Goal: Transaction & Acquisition: Purchase product/service

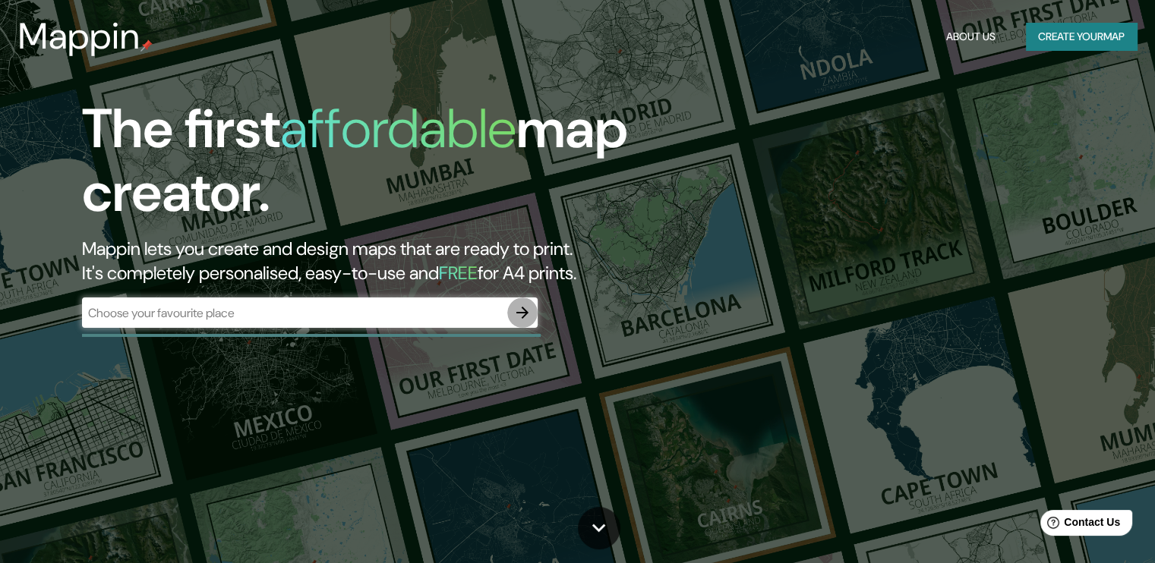
click at [510, 310] on button "button" at bounding box center [522, 313] width 30 height 30
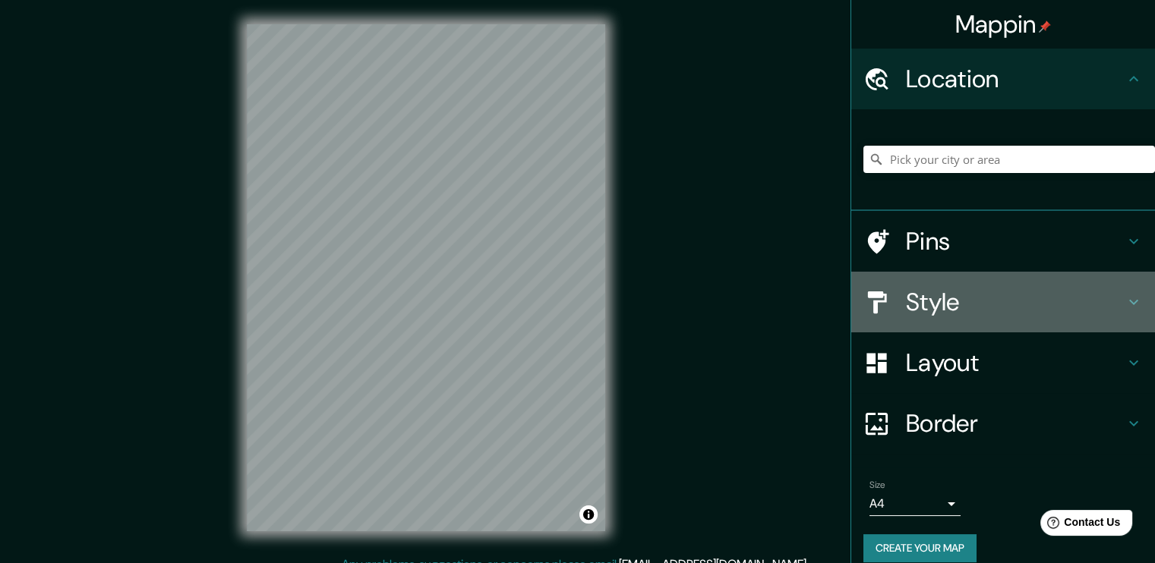
click at [926, 310] on h4 "Style" at bounding box center [1015, 302] width 219 height 30
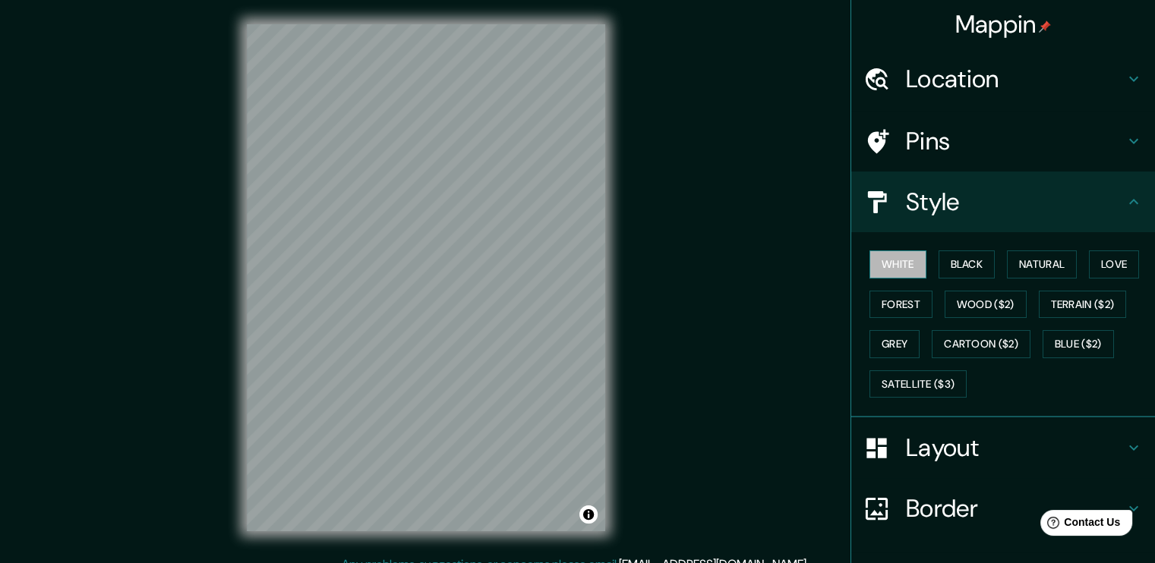
click at [895, 263] on button "White" at bounding box center [897, 265] width 57 height 28
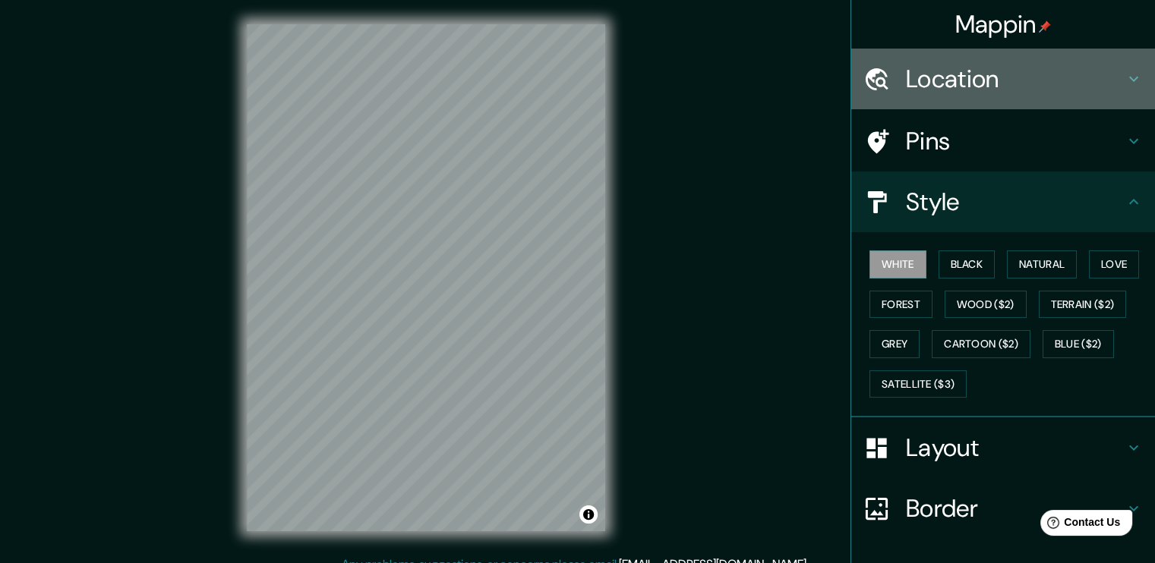
click at [987, 84] on h4 "Location" at bounding box center [1015, 79] width 219 height 30
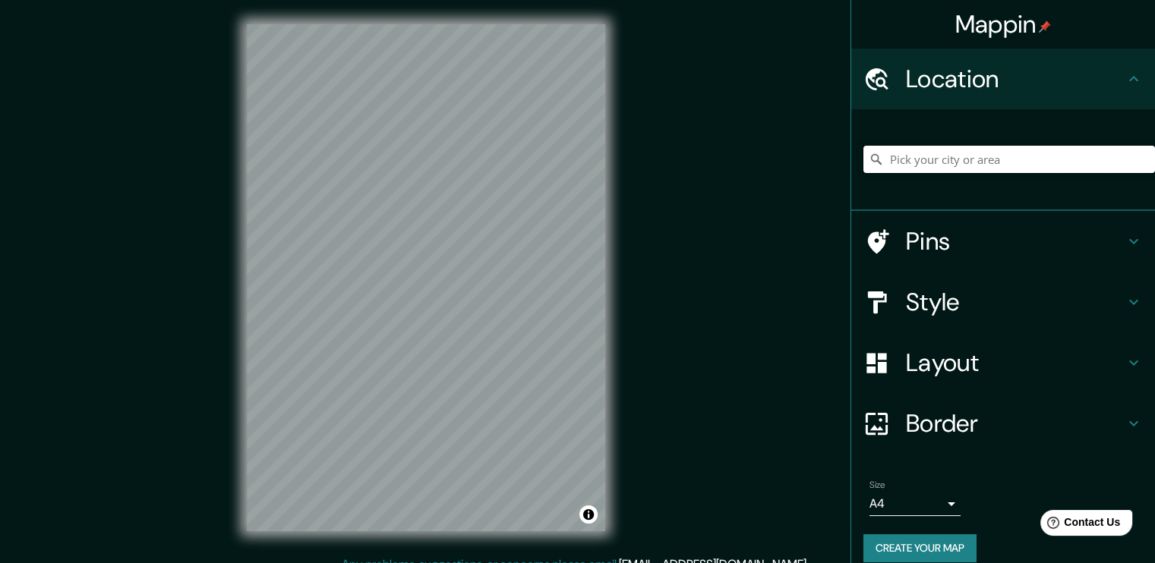
click at [941, 157] on input "Pick your city or area" at bounding box center [1009, 159] width 292 height 27
click at [1056, 158] on input "Tecate, [GEOGRAPHIC_DATA][US_STATE], [GEOGRAPHIC_DATA]" at bounding box center [1009, 159] width 292 height 27
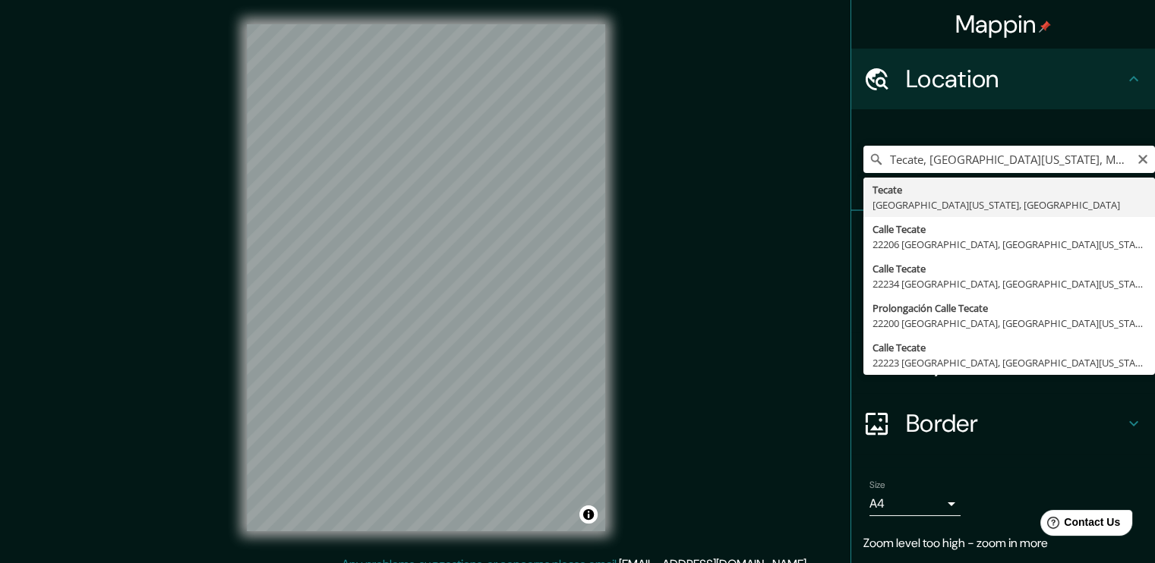
type input "Tecate, [GEOGRAPHIC_DATA][US_STATE], [GEOGRAPHIC_DATA]"
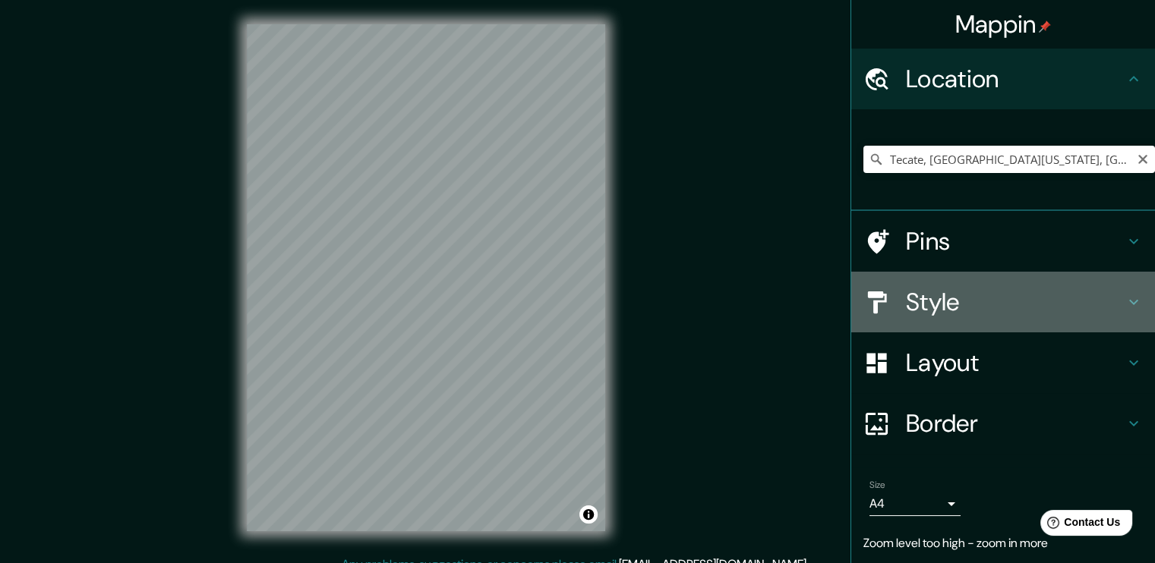
click at [975, 298] on h4 "Style" at bounding box center [1015, 302] width 219 height 30
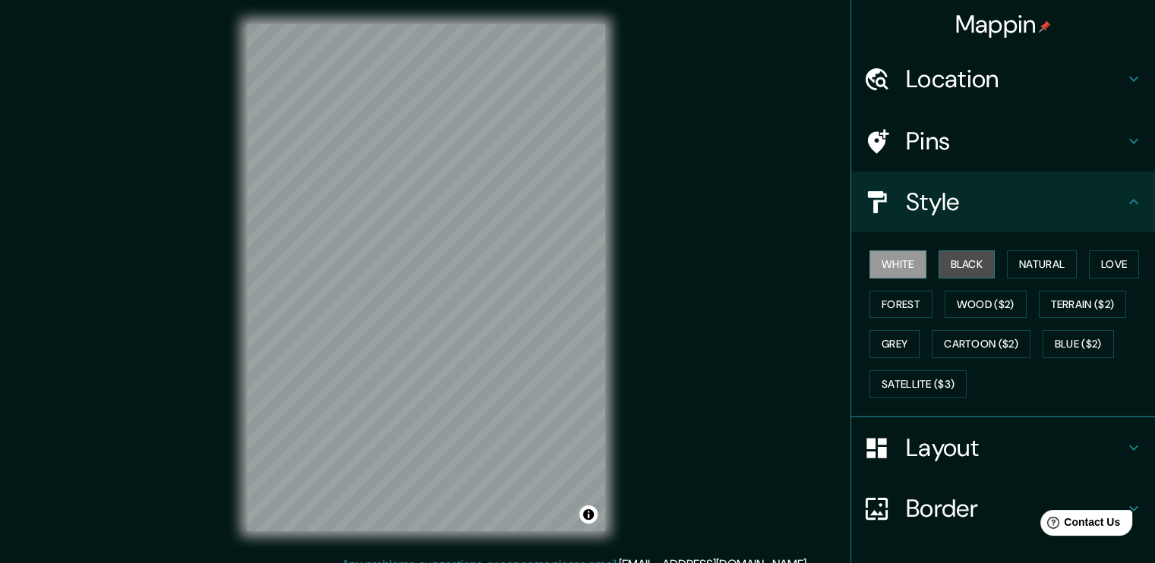
click at [963, 266] on button "Black" at bounding box center [966, 265] width 57 height 28
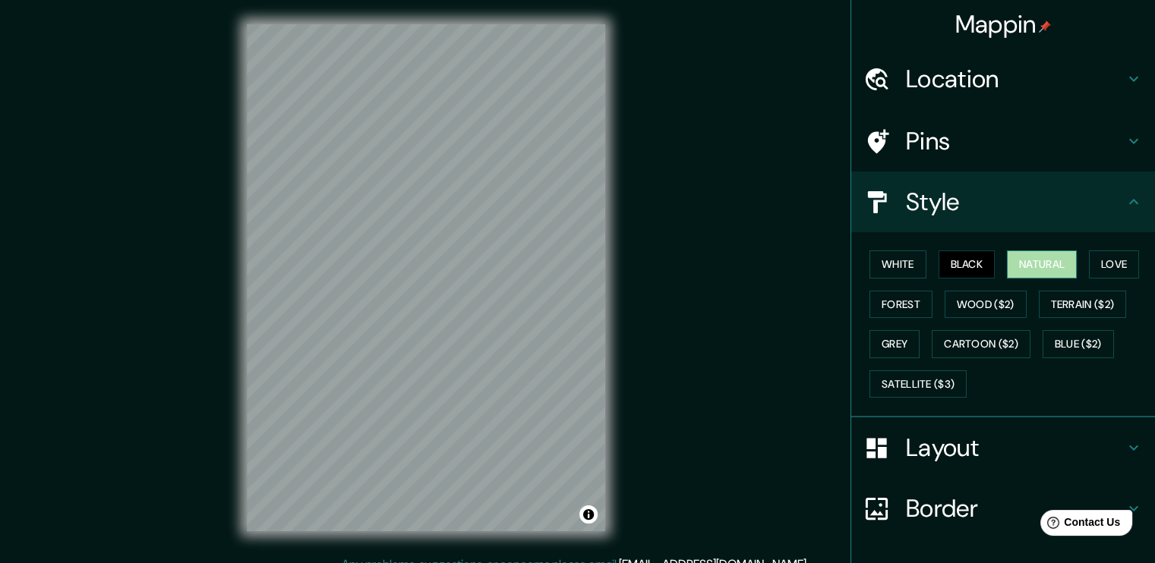
click at [1020, 263] on button "Natural" at bounding box center [1042, 265] width 70 height 28
click at [1108, 266] on button "Love" at bounding box center [1114, 265] width 50 height 28
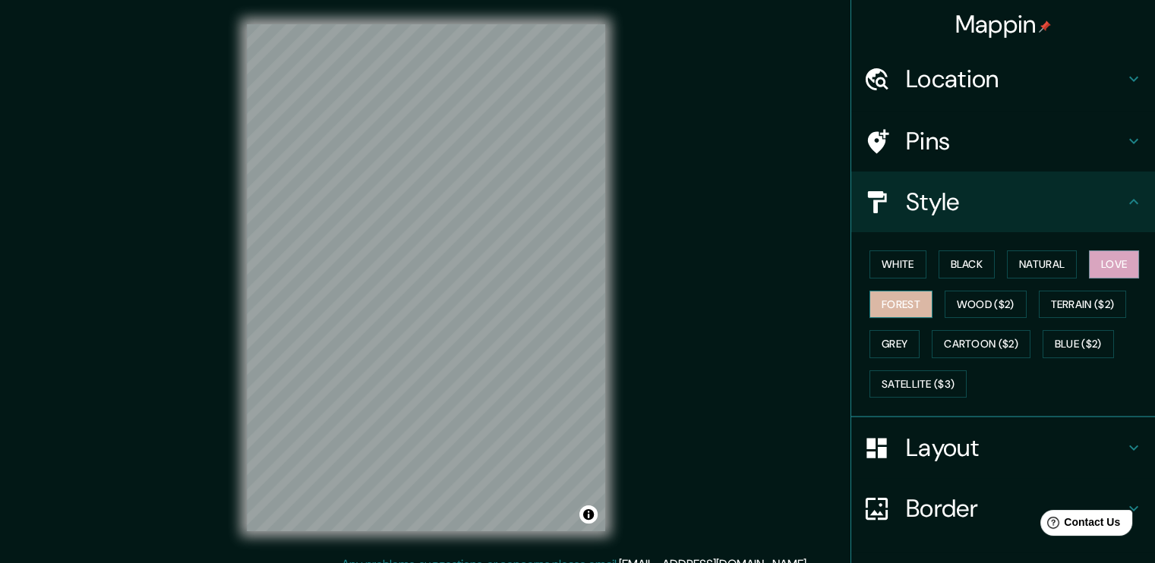
click at [887, 306] on button "Forest" at bounding box center [900, 305] width 63 height 28
click at [976, 289] on div "White Black Natural Love Forest Wood ($2) Terrain ($2) Grey Cartoon ($2) Blue (…" at bounding box center [1009, 323] width 292 height 159
click at [975, 296] on button "Wood ($2)" at bounding box center [985, 305] width 82 height 28
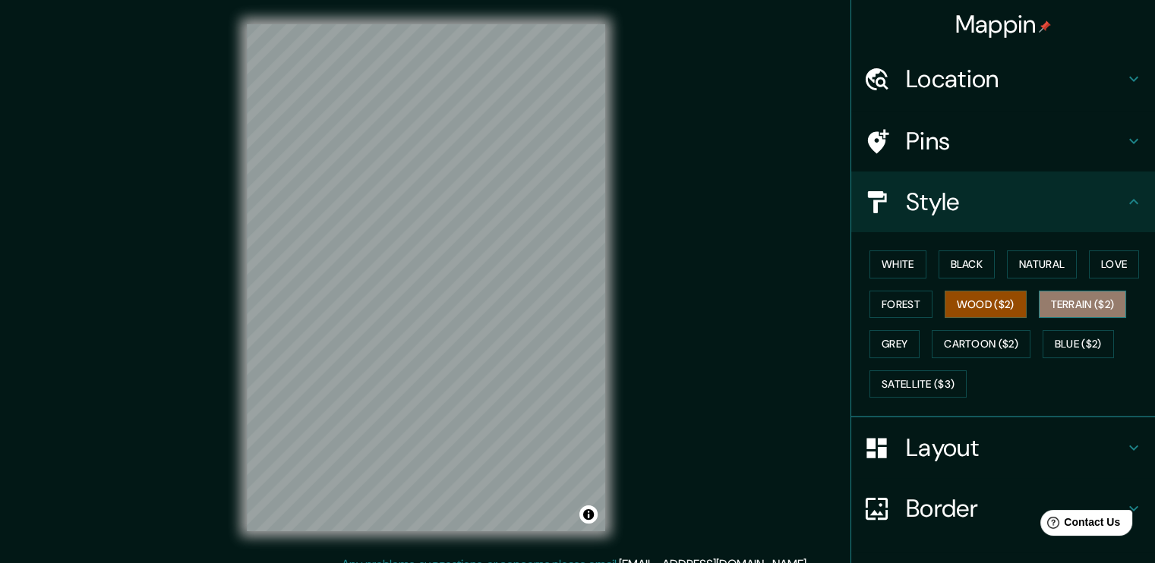
click at [1078, 291] on button "Terrain ($2)" at bounding box center [1083, 305] width 88 height 28
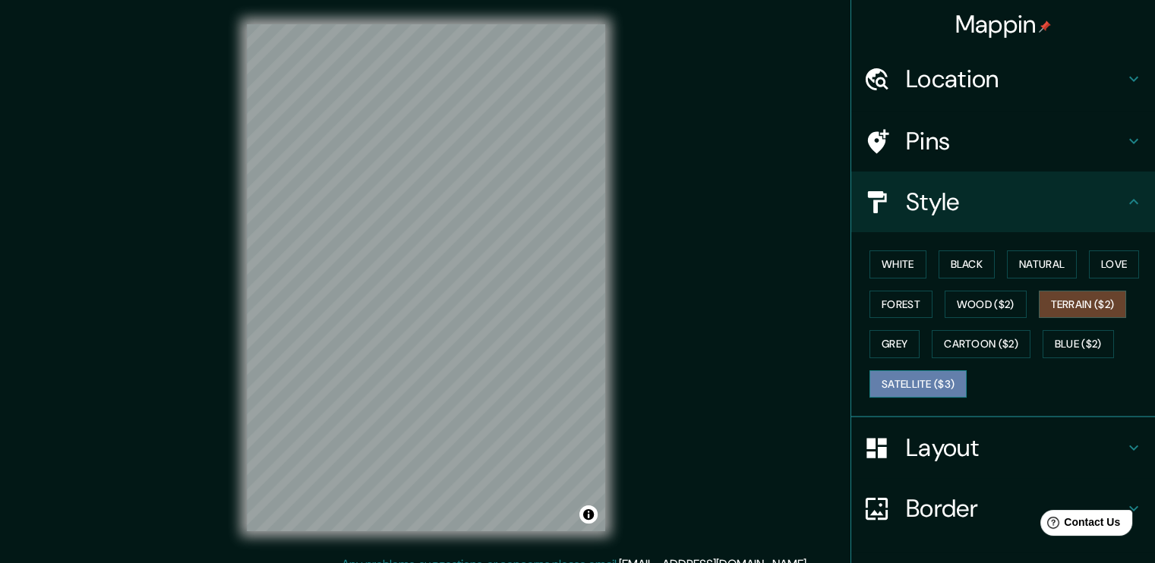
click at [940, 377] on button "Satellite ($3)" at bounding box center [917, 385] width 97 height 28
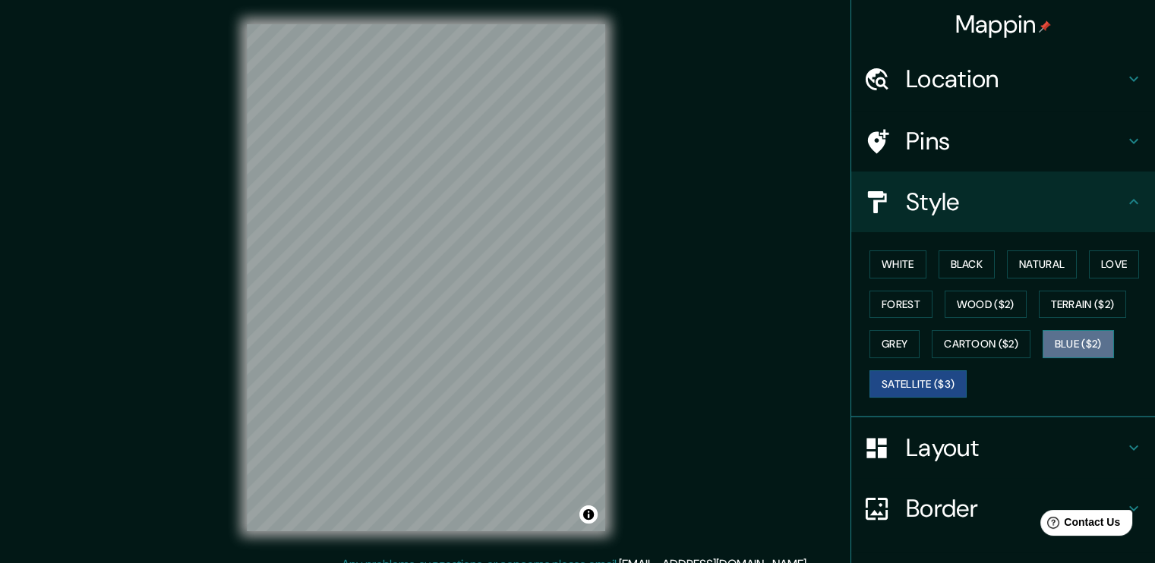
click at [1074, 339] on button "Blue ($2)" at bounding box center [1077, 344] width 71 height 28
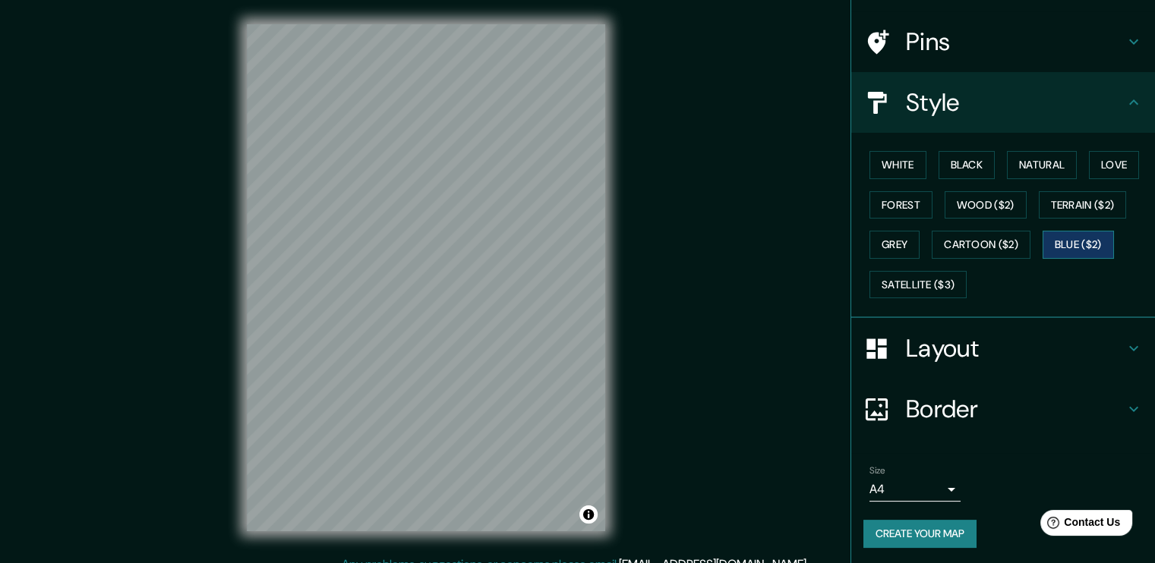
scroll to position [16, 0]
